Goal: Transaction & Acquisition: Purchase product/service

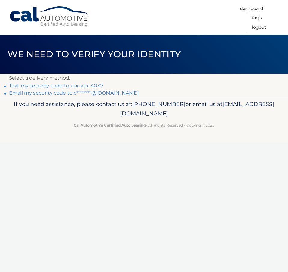
click at [40, 87] on link "Text my security code to xxx-xxx-4047" at bounding box center [56, 86] width 94 height 6
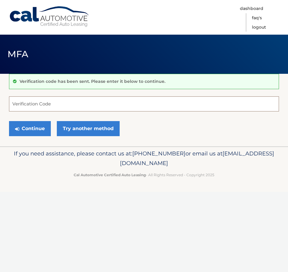
click at [42, 106] on input "Verification Code" at bounding box center [144, 103] width 270 height 15
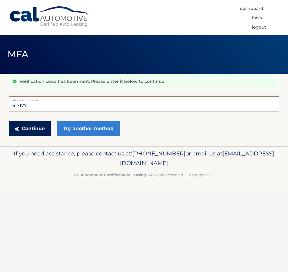
type input "617177"
click at [32, 128] on button "Continue" at bounding box center [30, 128] width 42 height 15
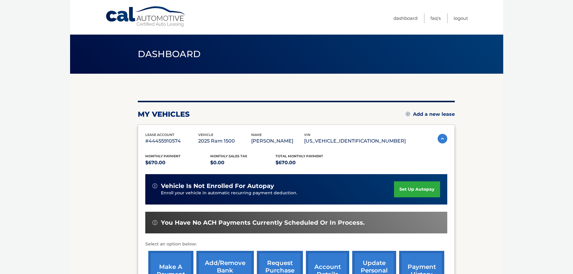
scroll to position [91, 0]
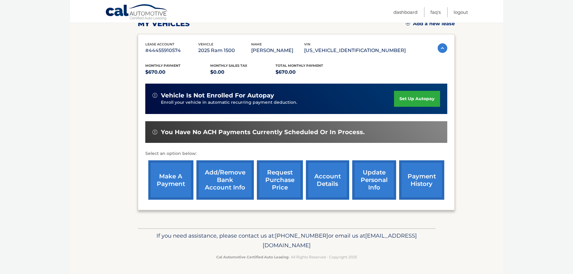
click at [178, 179] on link "make a payment" at bounding box center [170, 179] width 45 height 39
click at [234, 183] on link "Add/Remove bank account info" at bounding box center [224, 179] width 57 height 39
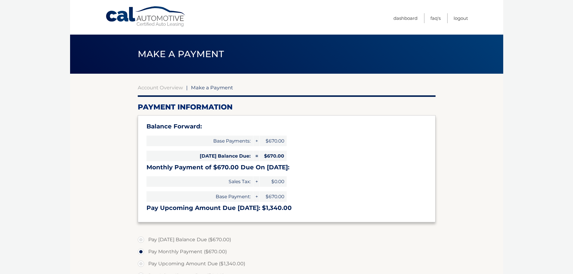
select select "MGY1MzExNzgtYzM4Ni00MTViLWJkNmQtOWZjM2M4MzIwZDUz"
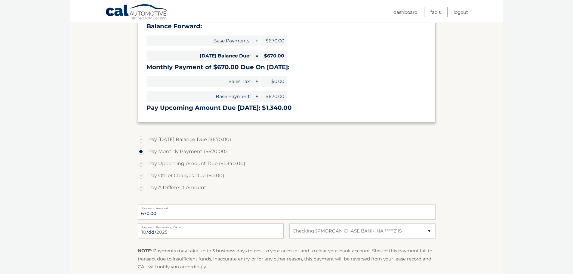
scroll to position [110, 0]
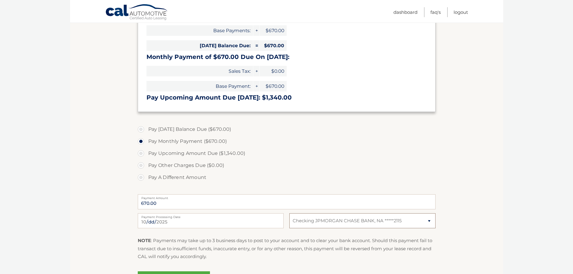
click at [425, 220] on select "Select Bank Account Checking JPMORGAN CHASE BANK, NA *****2115" at bounding box center [362, 220] width 146 height 15
select select
click at [289, 213] on select "Select Bank Account Checking JPMORGAN CHASE BANK, NA *****2115" at bounding box center [362, 220] width 146 height 15
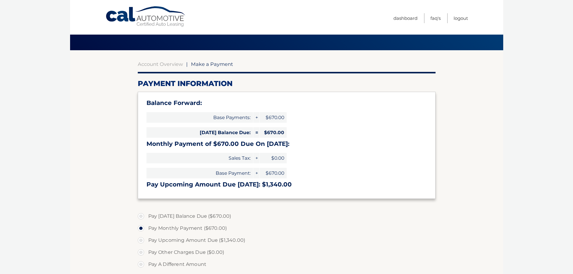
scroll to position [0, 0]
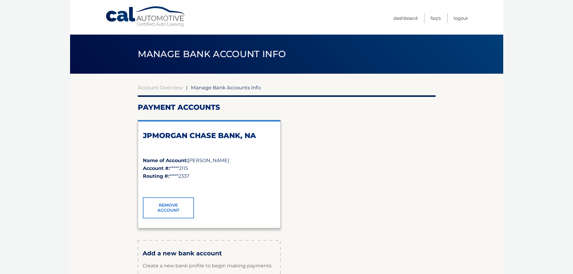
scroll to position [108, 0]
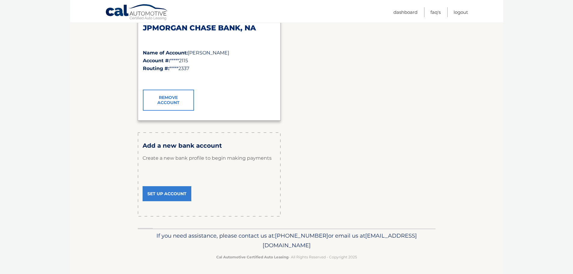
click at [159, 195] on link "Set Up Account" at bounding box center [167, 193] width 49 height 15
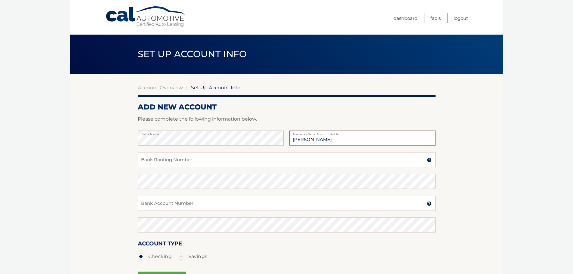
type input "Cesar Ocampo"
click at [160, 165] on input "Bank Routing Number" at bounding box center [287, 159] width 298 height 15
type input "031176110"
click at [156, 202] on input "Bank Account Number" at bounding box center [287, 203] width 298 height 15
type input "36100146263"
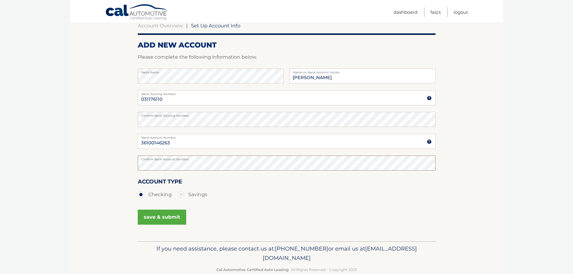
scroll to position [75, 0]
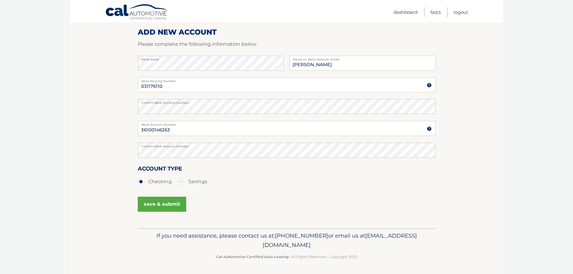
click at [156, 205] on button "save & submit" at bounding box center [162, 204] width 48 height 15
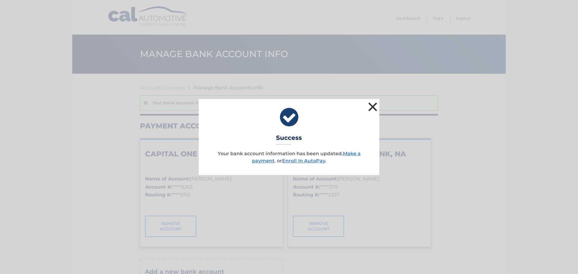
click at [373, 107] on button "×" at bounding box center [372, 107] width 12 height 12
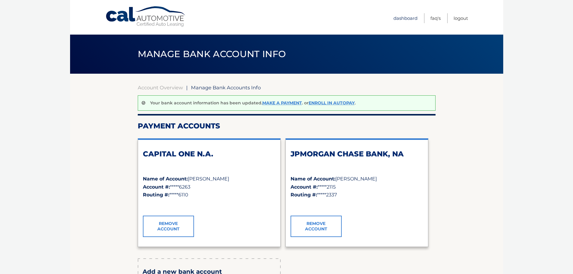
click at [401, 19] on link "Dashboard" at bounding box center [406, 18] width 24 height 10
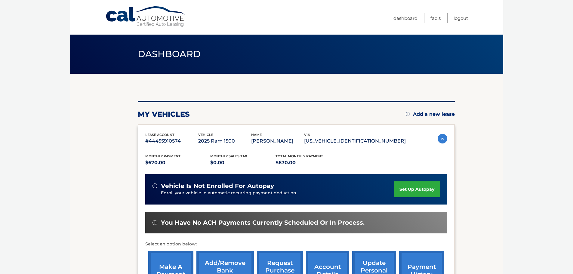
click at [163, 269] on link "make a payment" at bounding box center [170, 270] width 45 height 39
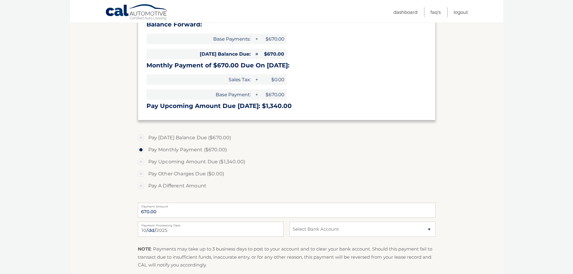
scroll to position [110, 0]
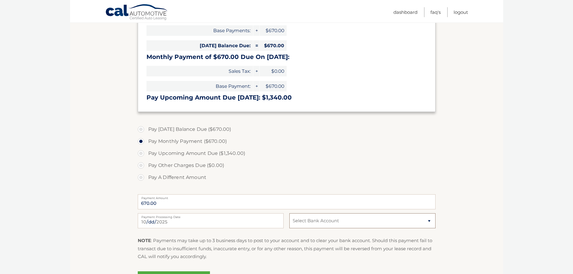
click at [308, 225] on select "Select Bank Account Checking CAPITAL ONE N.A. *****6263 Checking JPMORGAN CHASE…" at bounding box center [362, 220] width 146 height 15
select select "ZWMzODJhZTUtNDgzNi00YmNhLWIyNWUtMDdjZDZkYmQ2ZTU4"
click at [289, 213] on select "Select Bank Account Checking CAPITAL ONE N.A. *****6263 Checking JPMORGAN CHASE…" at bounding box center [362, 220] width 146 height 15
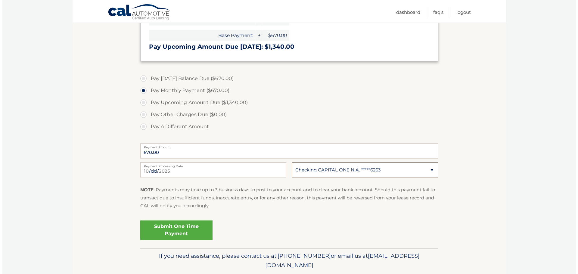
scroll to position [181, 0]
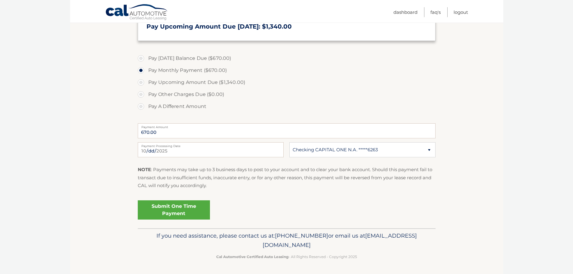
click at [173, 205] on link "Submit One Time Payment" at bounding box center [174, 209] width 72 height 19
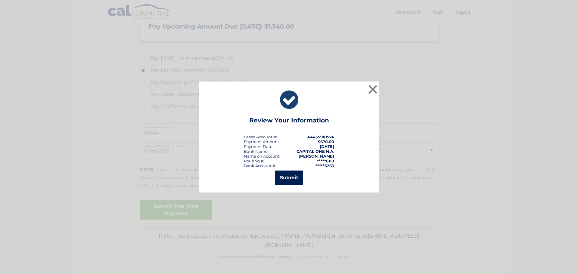
click at [283, 178] on button "Submit" at bounding box center [289, 178] width 28 height 14
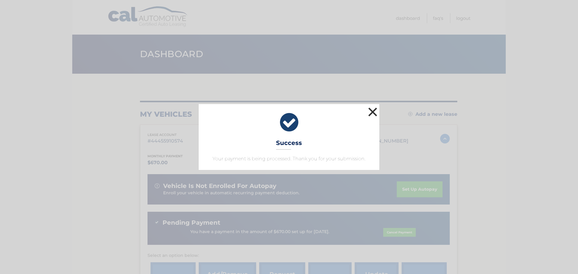
click at [373, 110] on button "×" at bounding box center [372, 112] width 12 height 12
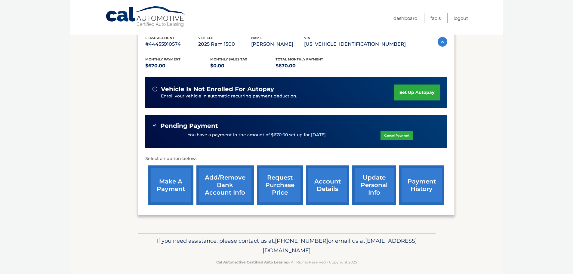
scroll to position [102, 0]
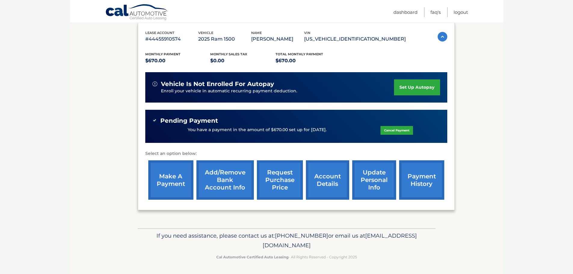
click at [163, 184] on link "make a payment" at bounding box center [170, 179] width 45 height 39
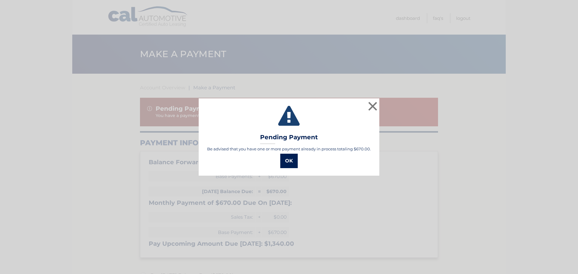
click at [288, 160] on button "OK" at bounding box center [288, 161] width 17 height 14
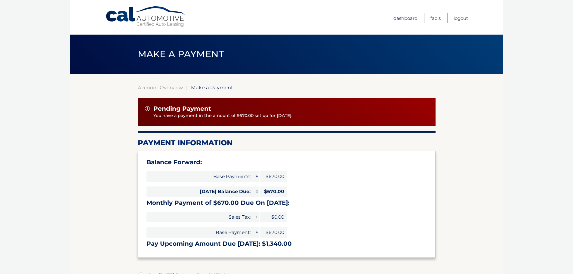
click at [403, 17] on link "Dashboard" at bounding box center [406, 18] width 24 height 10
